Goal: Communication & Community: Ask a question

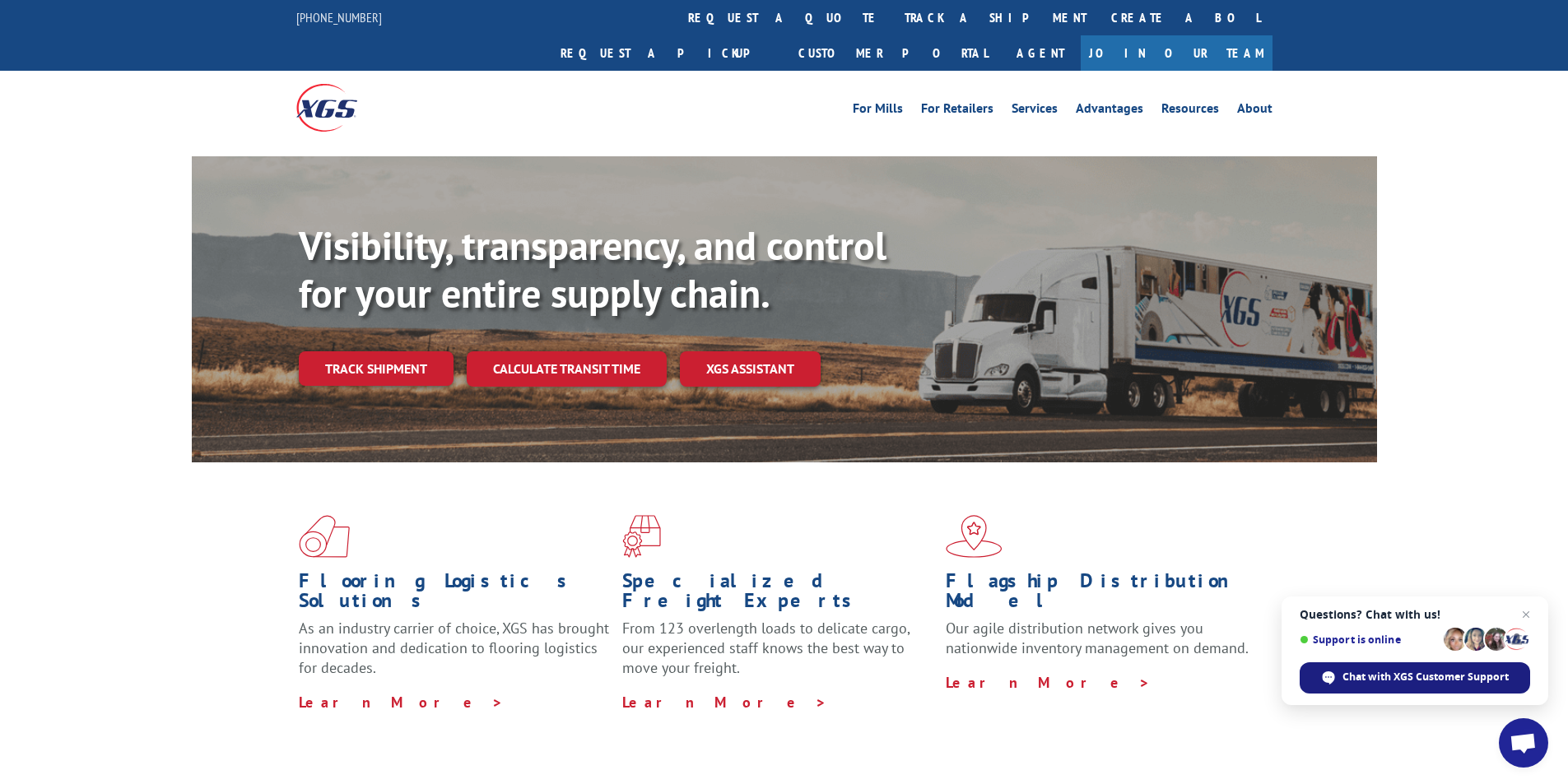
click at [1444, 683] on span "Chat with XGS Customer Support" at bounding box center [1425, 677] width 166 height 15
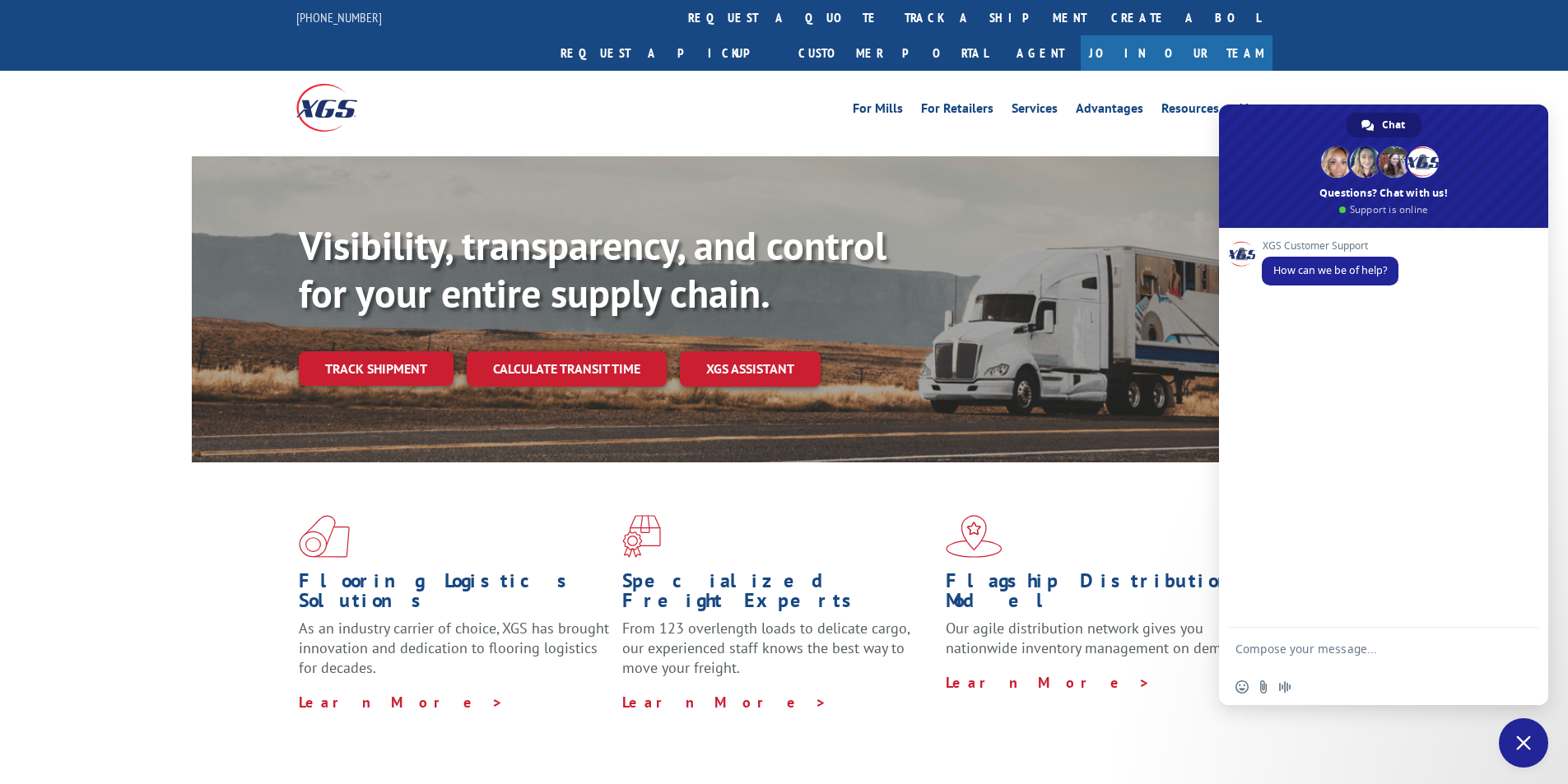
click at [1350, 656] on textarea "Compose your message..." at bounding box center [1367, 648] width 263 height 41
click at [1347, 649] on textarea "Compose your message..." at bounding box center [1367, 648] width 263 height 41
paste textarea "Hello My name is [PERSON_NAME] from Tforce Worldwide [PHONE_NUMBER] Email [EMAI…"
type textarea "Hello My name is [PERSON_NAME] from Tforce Worldwide [PHONE_NUMBER] Email [EMAI…"
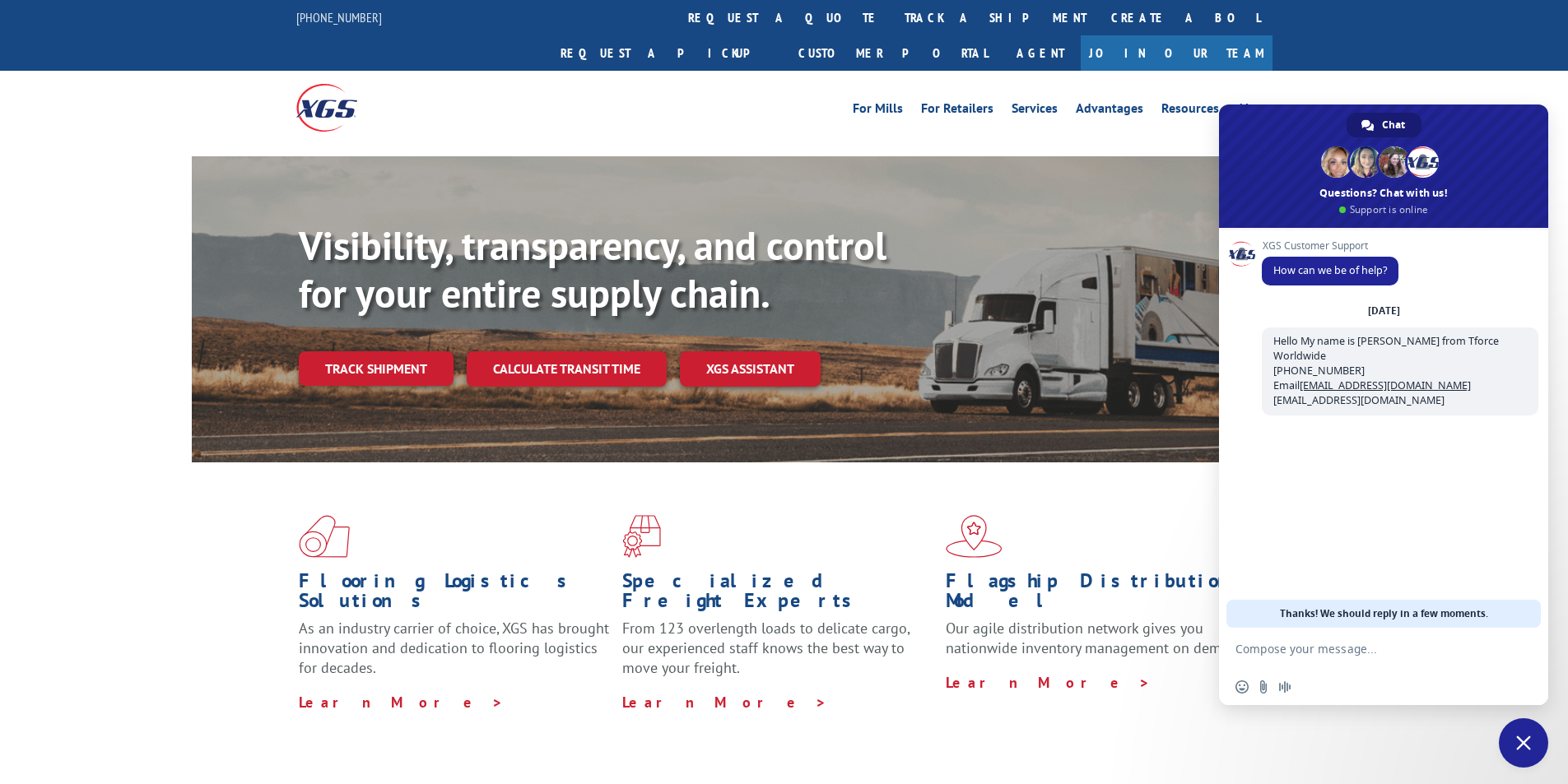
click at [1347, 649] on textarea "Compose your message..." at bounding box center [1367, 648] width 263 height 41
click at [1384, 646] on textarea "please eta on PRO#" at bounding box center [1367, 648] width 263 height 41
paste textarea "17103653"
type textarea "please DELIVERY eta on PRO# 17103653"
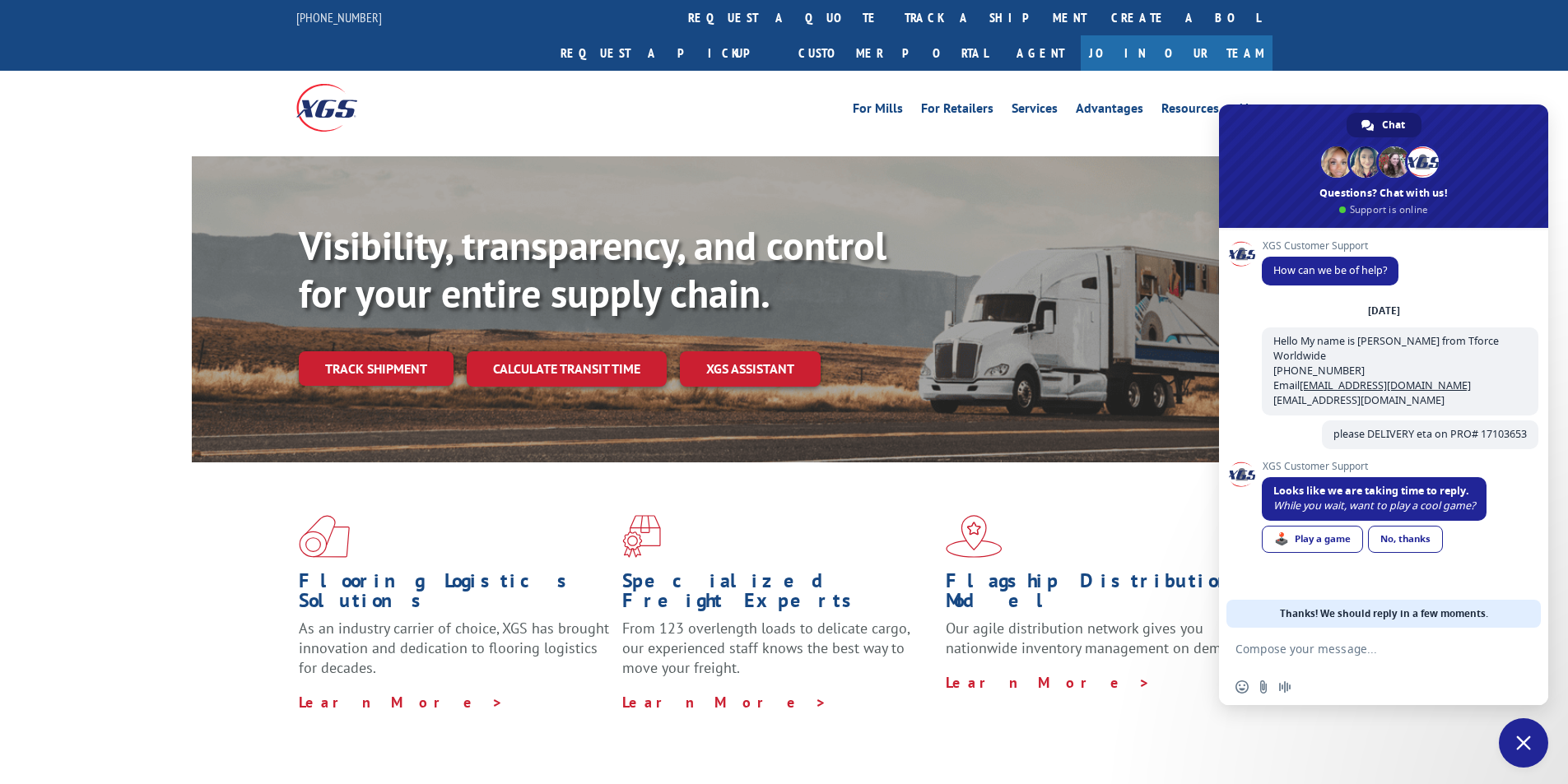
click at [1377, 656] on textarea "Compose your message..." at bounding box center [1367, 648] width 263 height 41
click at [1319, 541] on link "🕹️ Play a game" at bounding box center [1311, 539] width 102 height 28
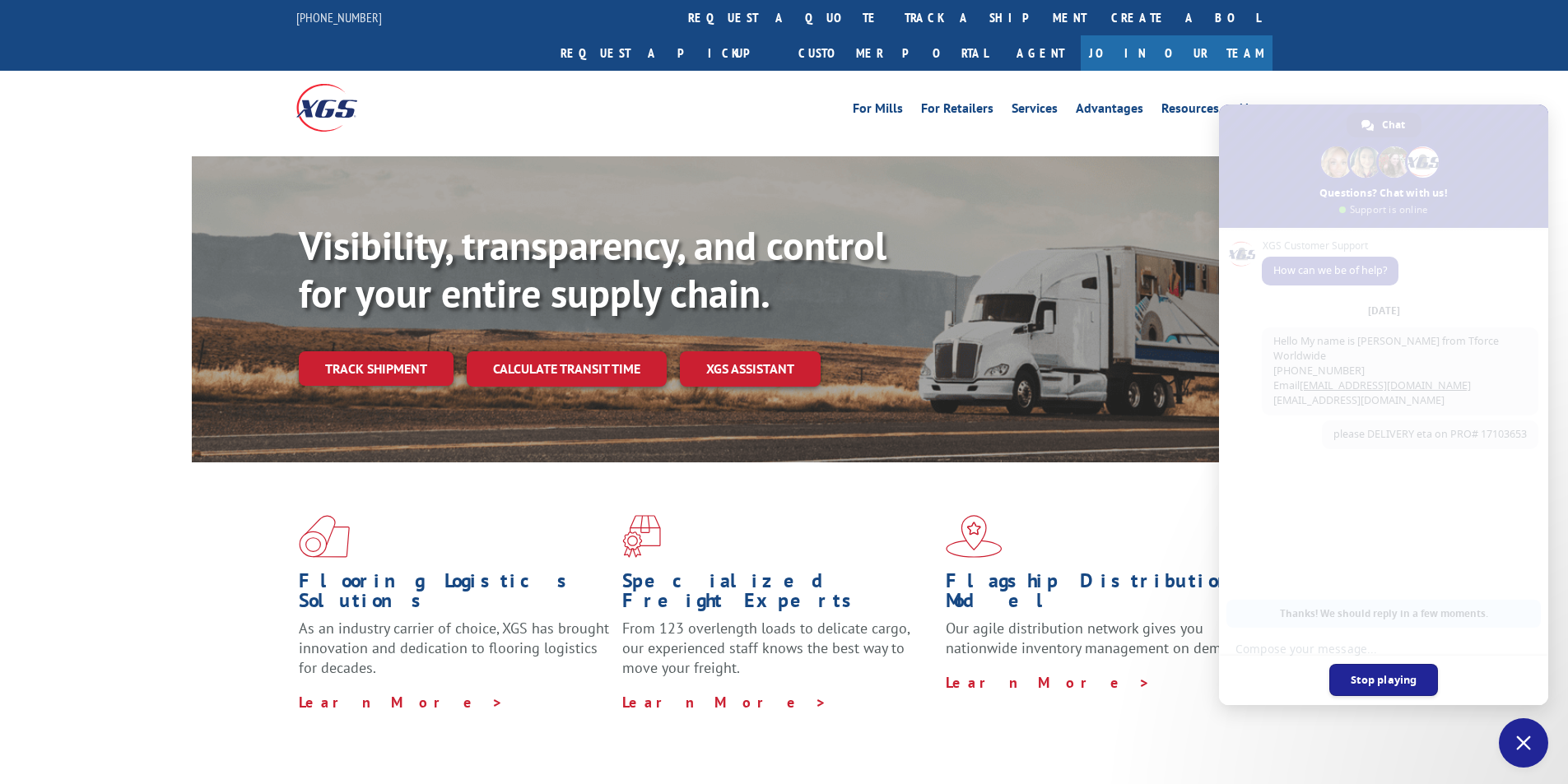
click at [1372, 686] on link "Stop playing" at bounding box center [1383, 679] width 110 height 33
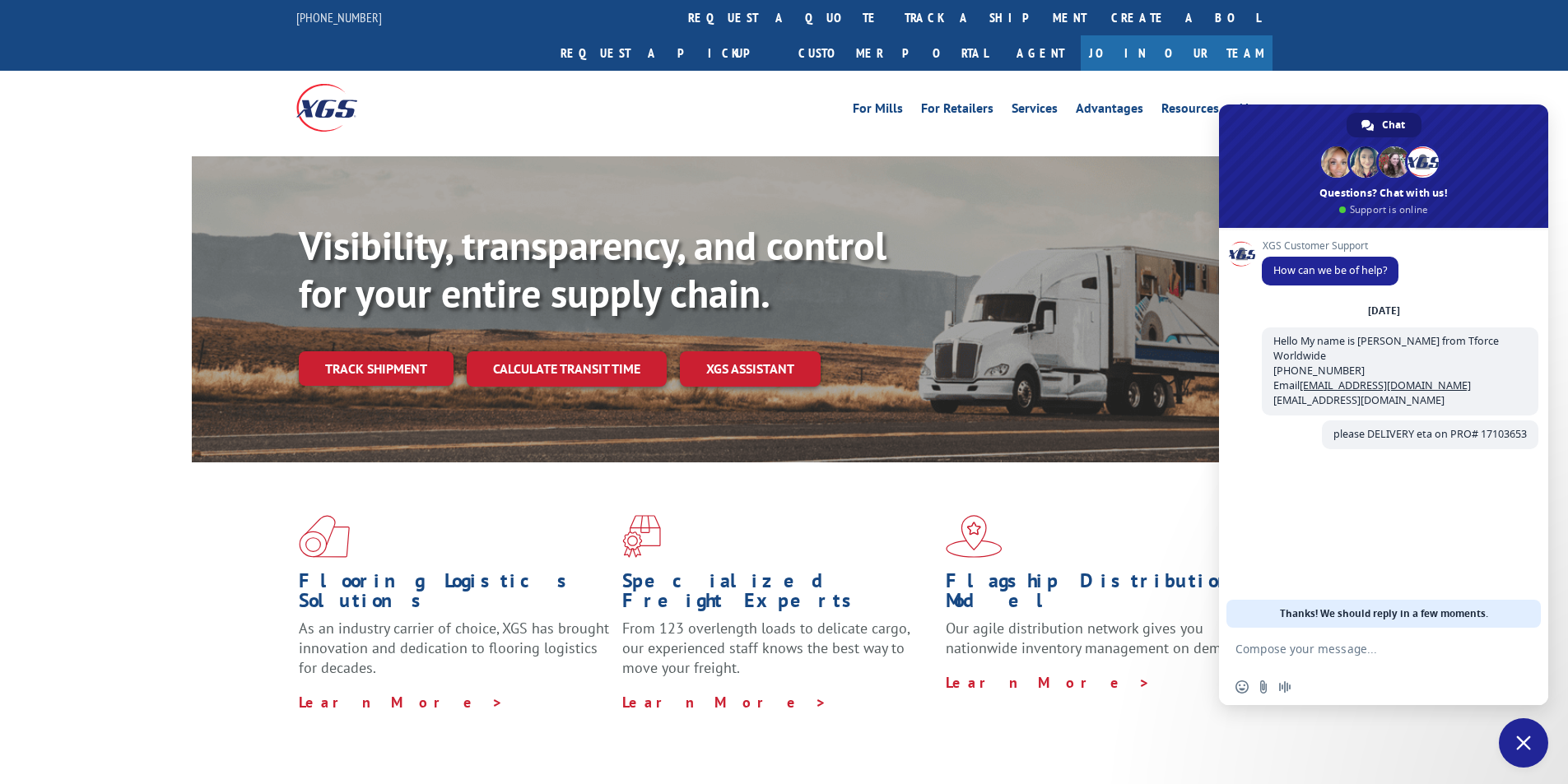
click at [1365, 654] on textarea "Compose your message..." at bounding box center [1367, 648] width 263 height 41
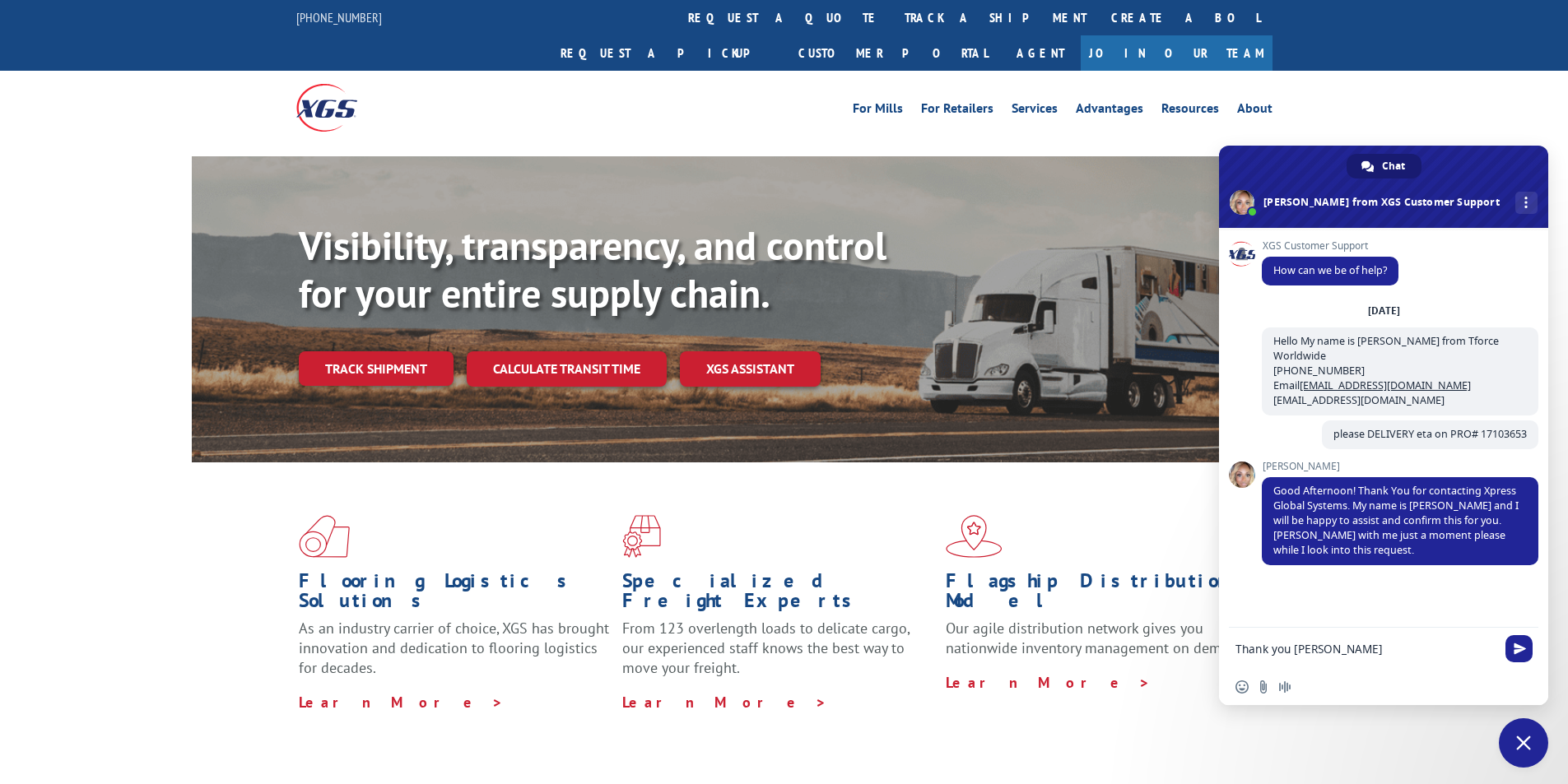
type textarea "Thank you [PERSON_NAME]"
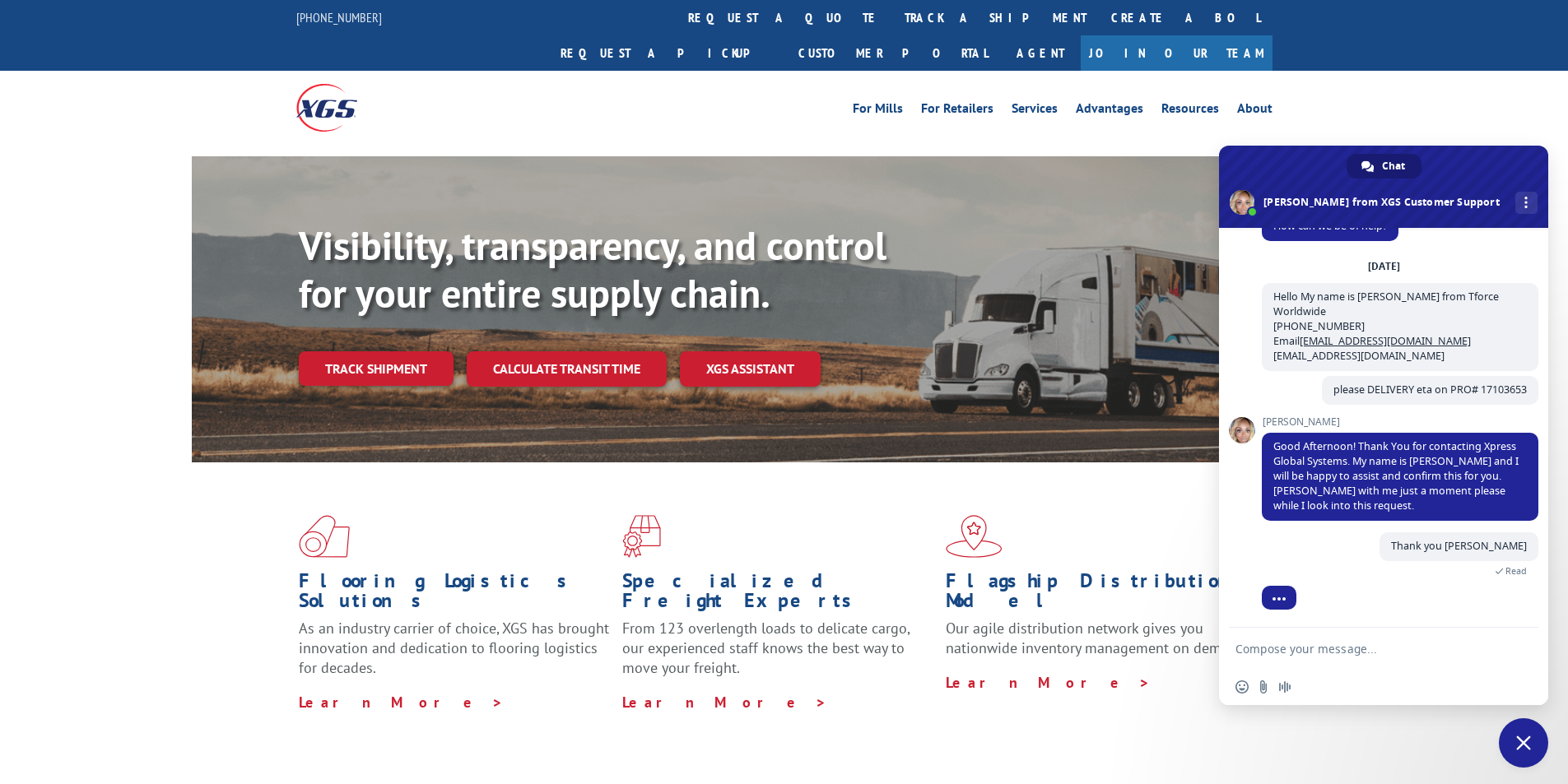
scroll to position [83, 0]
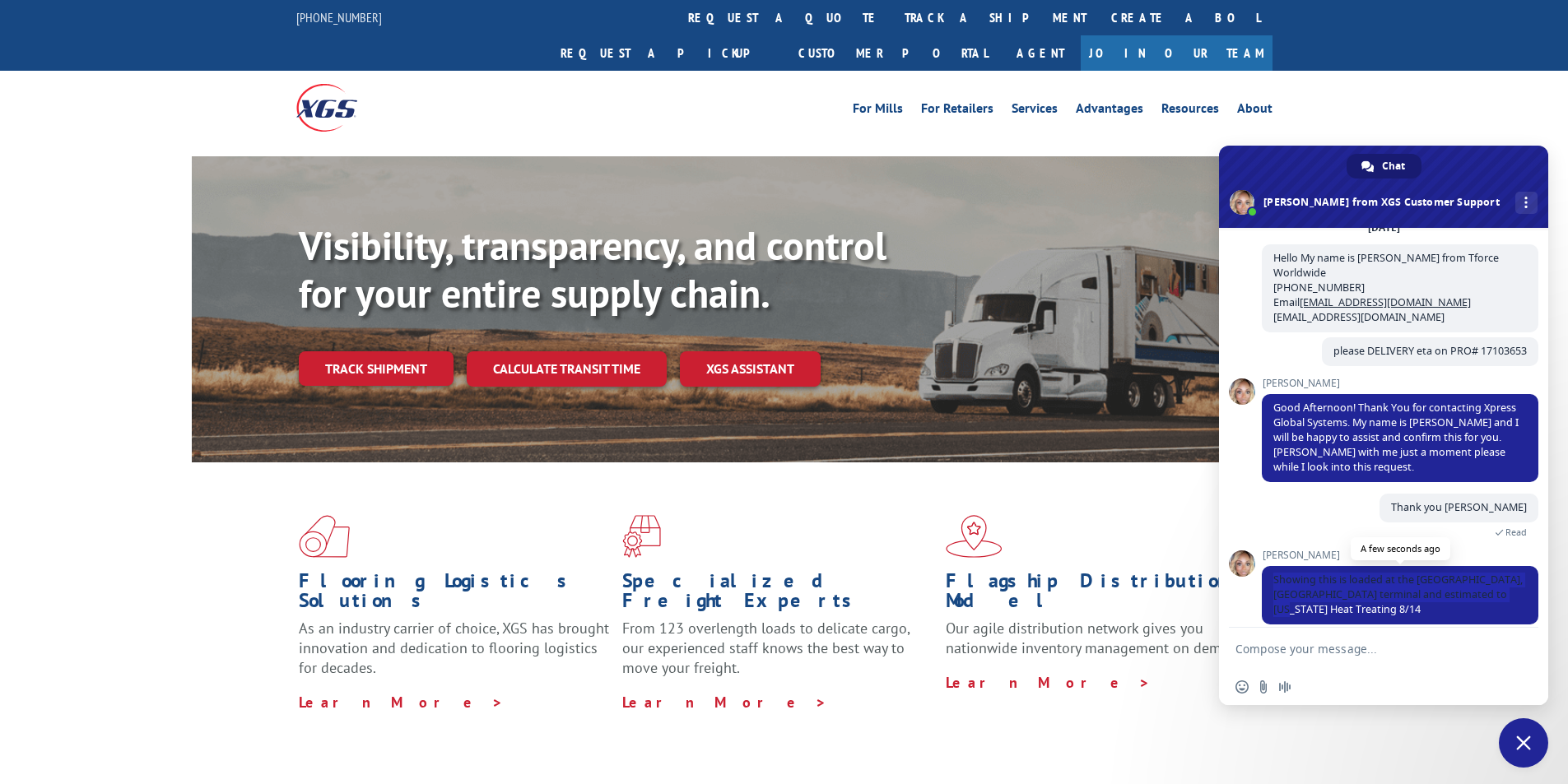
drag, startPoint x: 1274, startPoint y: 582, endPoint x: 1514, endPoint y: 597, distance: 240.5
click at [1514, 597] on span "Showing this is loaded at the [GEOGRAPHIC_DATA], [GEOGRAPHIC_DATA] terminal and…" at bounding box center [1399, 595] width 276 height 58
copy span "Showing this is loaded at the [GEOGRAPHIC_DATA], [GEOGRAPHIC_DATA] terminal and…"
click at [1408, 648] on textarea "Compose your message..." at bounding box center [1367, 648] width 263 height 41
type textarea "thank you [PERSON_NAME]"
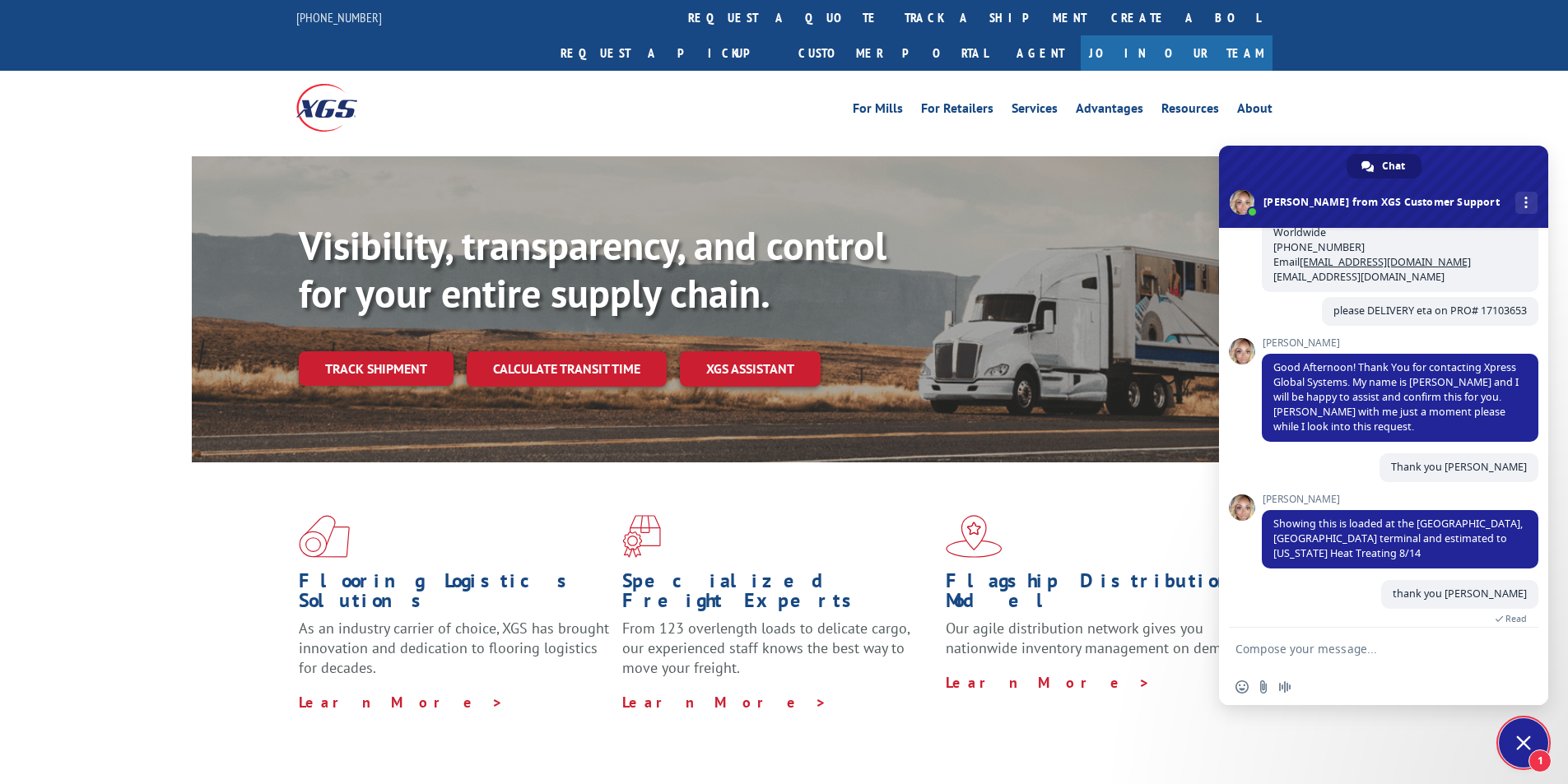
scroll to position [289, 0]
